Goal: Information Seeking & Learning: Learn about a topic

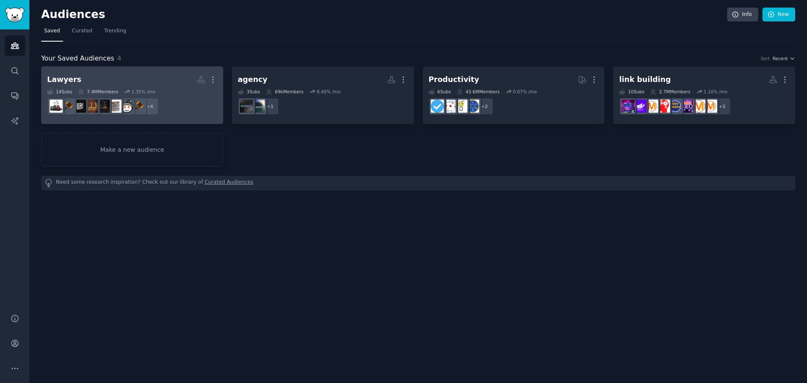
click at [83, 75] on h2 "Lawyers More" at bounding box center [132, 79] width 170 height 15
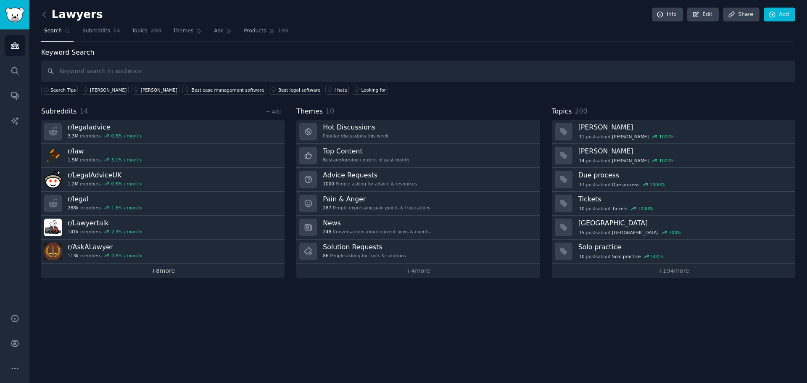
click at [164, 271] on link "+ 8 more" at bounding box center [162, 270] width 243 height 15
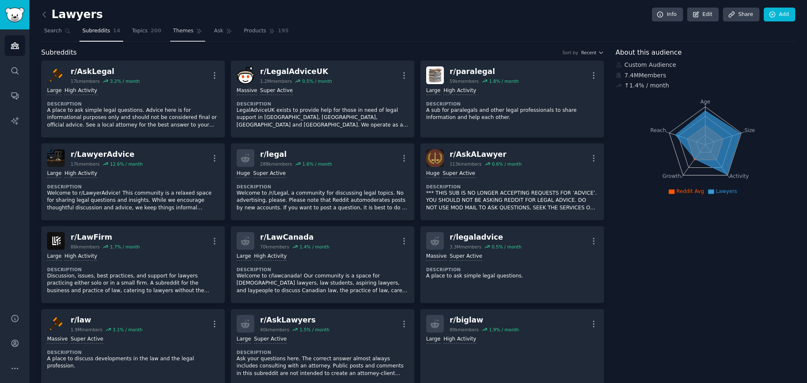
click at [176, 32] on span "Themes" at bounding box center [183, 31] width 21 height 8
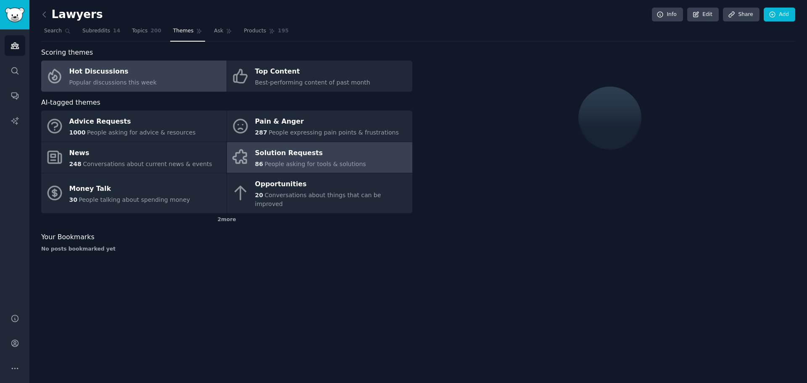
click at [269, 161] on span "People asking for tools & solutions" at bounding box center [314, 164] width 101 height 7
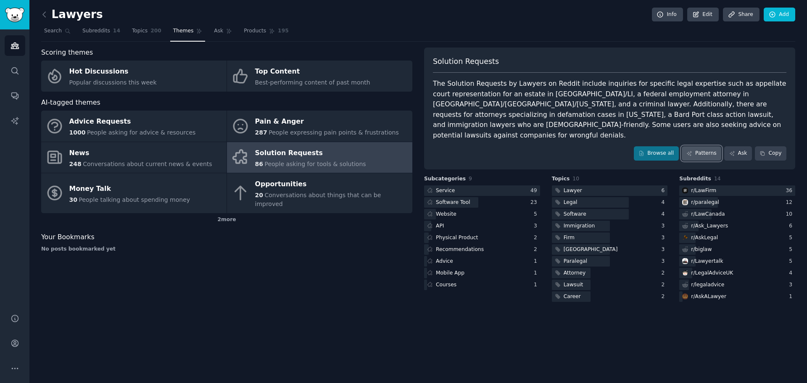
click at [704, 146] on link "Patterns" at bounding box center [702, 153] width 40 height 14
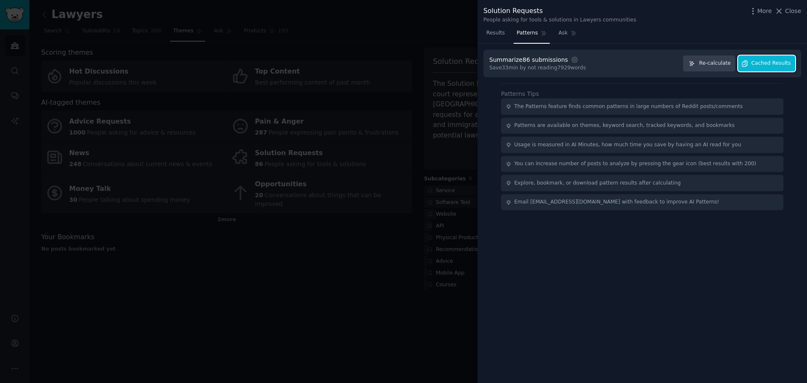
click at [771, 60] on span "Cached Results" at bounding box center [771, 64] width 40 height 8
